Goal: Navigation & Orientation: Find specific page/section

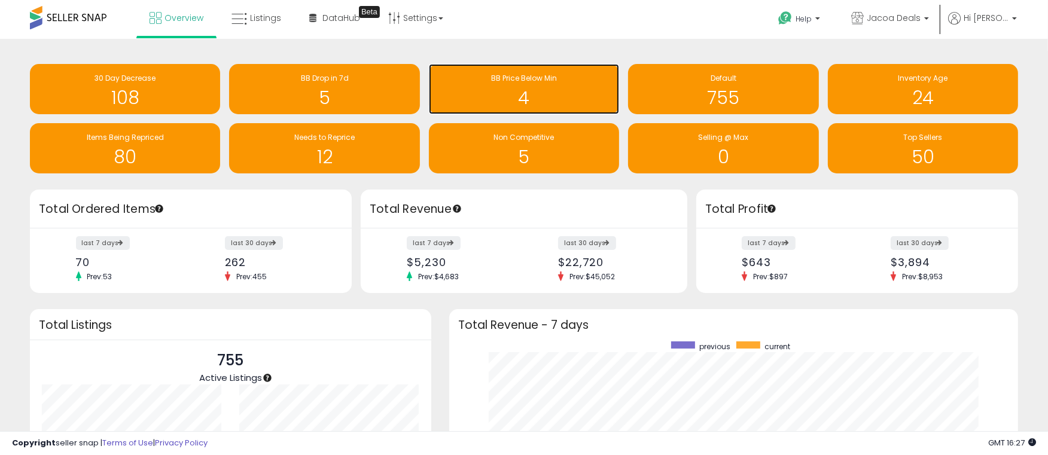
click at [564, 96] on h1 "4" at bounding box center [524, 98] width 178 height 20
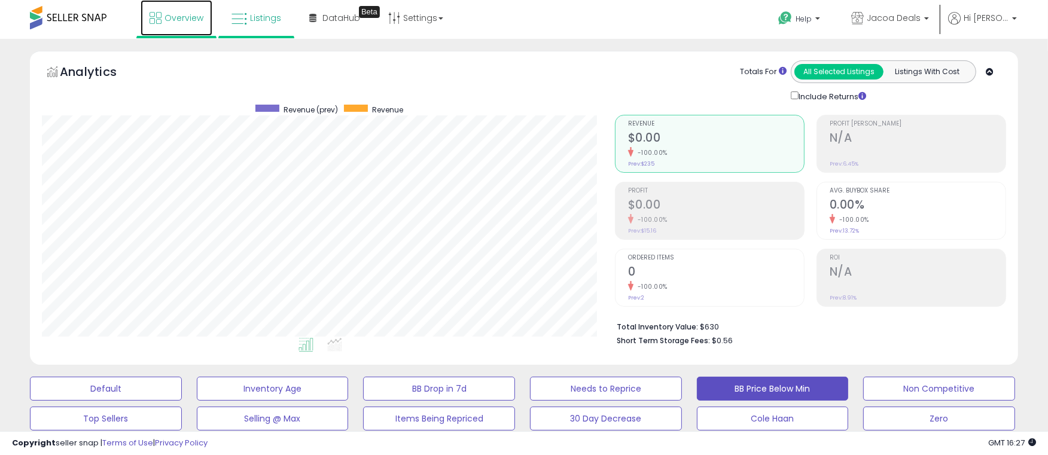
click at [182, 22] on span "Overview" at bounding box center [183, 18] width 39 height 12
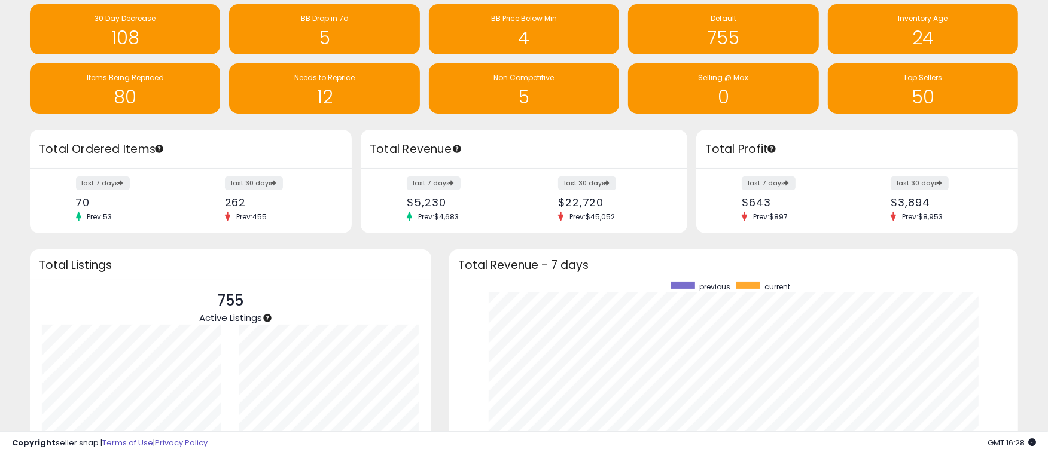
scroll to position [199, 0]
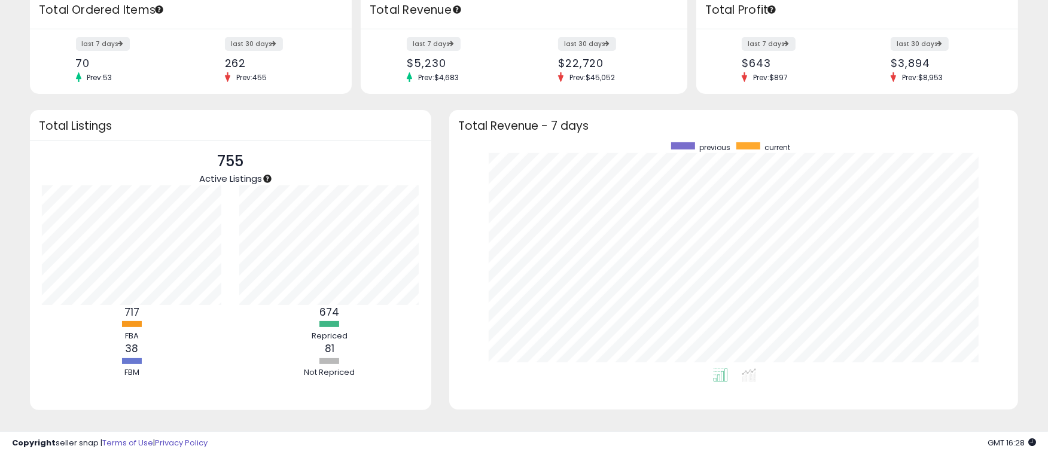
click at [872, 401] on div "previous current" at bounding box center [733, 275] width 569 height 269
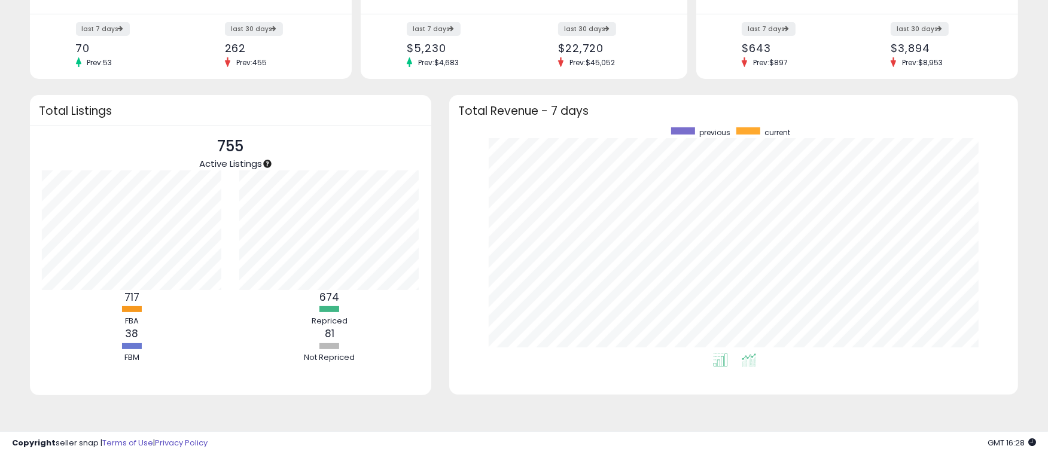
scroll to position [0, 0]
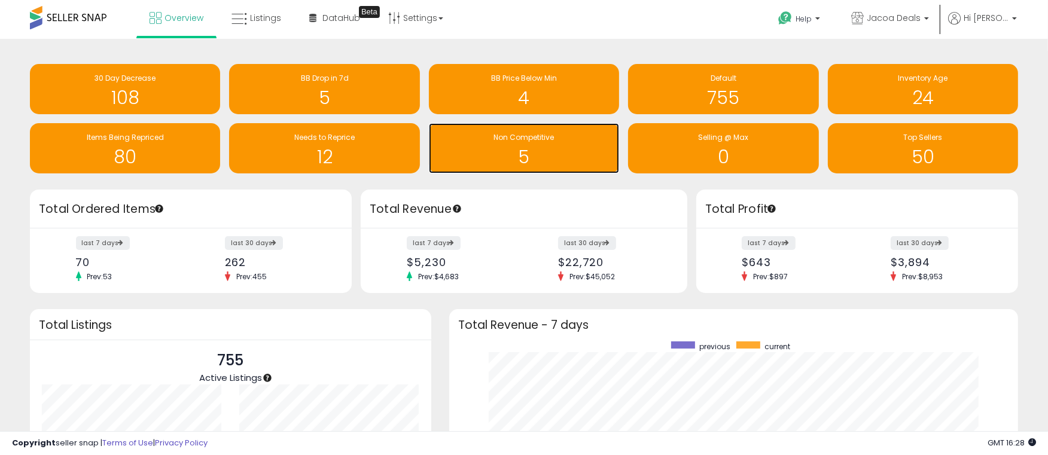
click at [544, 152] on h1 "5" at bounding box center [524, 157] width 178 height 20
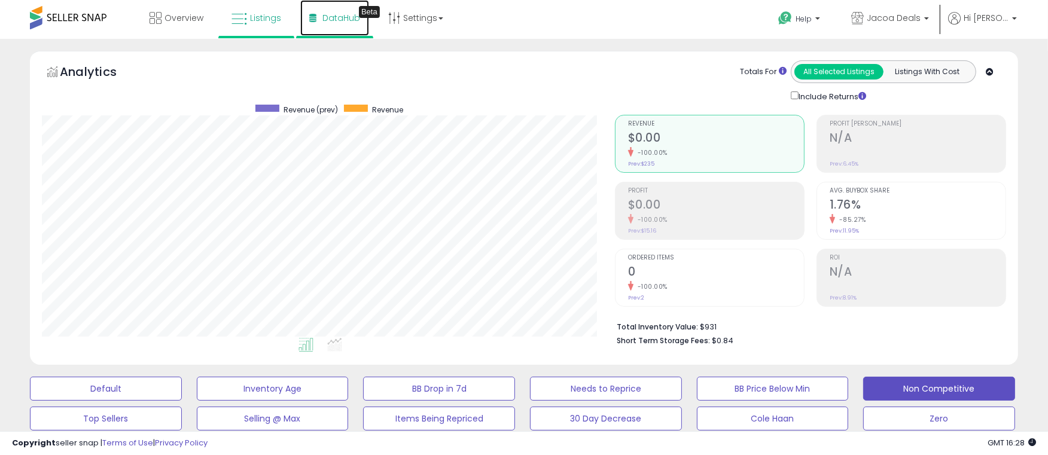
click at [338, 14] on span "DataHub" at bounding box center [341, 18] width 38 height 12
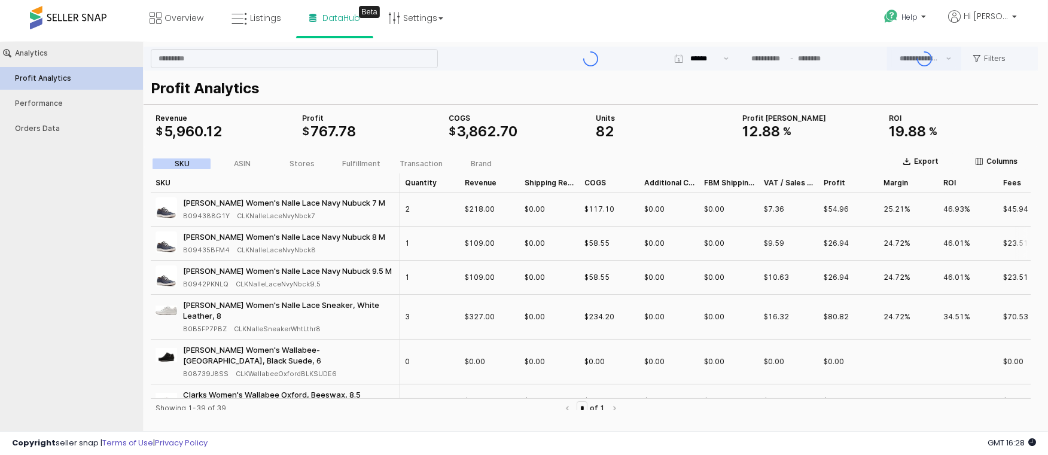
type input "***"
